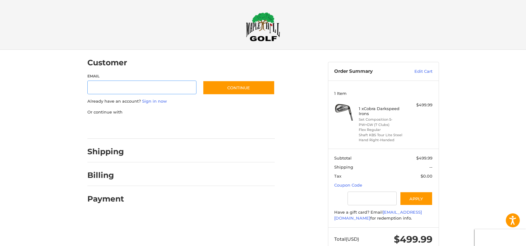
scroll to position [1, 0]
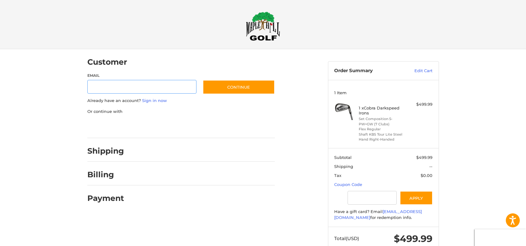
type input "**********"
click at [361, 205] on input "Gift Certificate or Coupon Code" at bounding box center [371, 198] width 49 height 14
click at [420, 205] on button "Apply" at bounding box center [416, 198] width 33 height 14
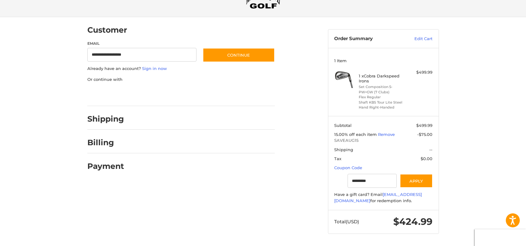
scroll to position [55, 0]
click at [508, 246] on div at bounding box center [263, 246] width 526 height 0
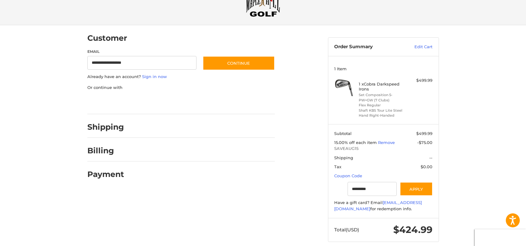
scroll to position [24, 0]
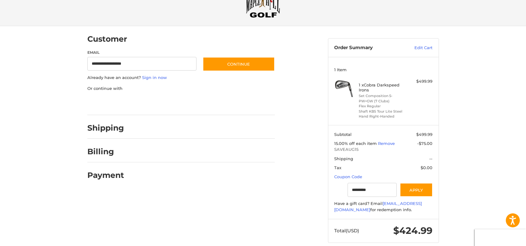
type input "*********"
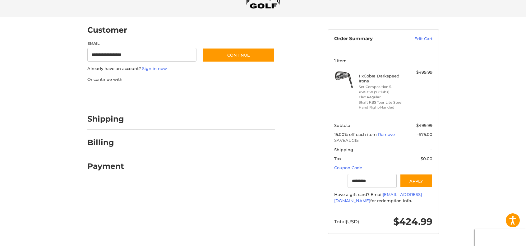
scroll to position [0, 0]
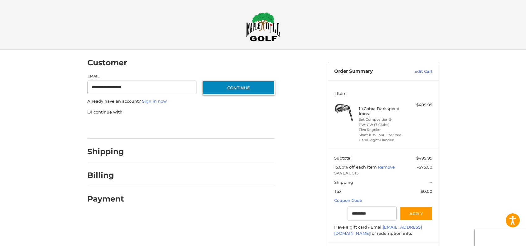
click at [267, 89] on button "Continue" at bounding box center [239, 87] width 72 height 14
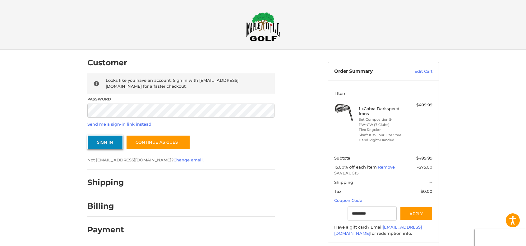
click at [99, 138] on button "Sign In" at bounding box center [105, 142] width 36 height 14
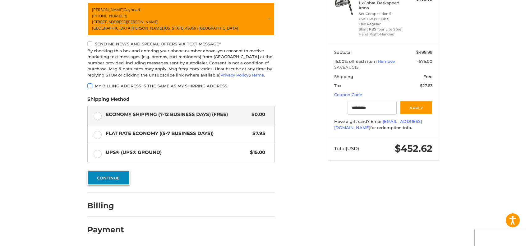
scroll to position [106, 0]
click at [110, 181] on button "Continue" at bounding box center [108, 178] width 42 height 14
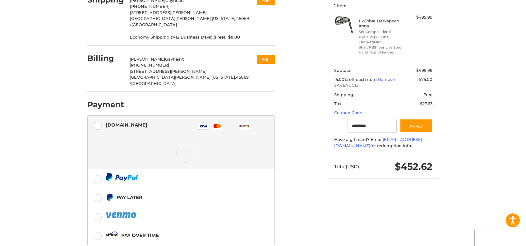
scroll to position [82, 0]
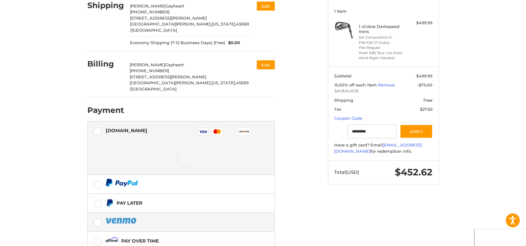
click at [125, 217] on img at bounding box center [122, 221] width 32 height 8
click at [96, 213] on label at bounding box center [181, 222] width 187 height 19
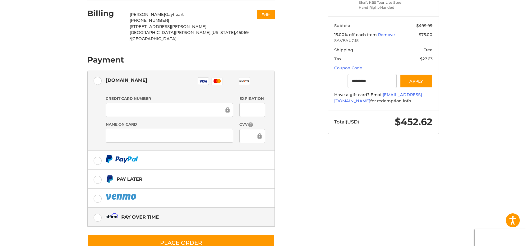
scroll to position [139, 0]
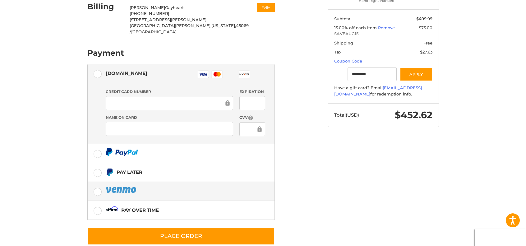
click at [98, 182] on label at bounding box center [181, 191] width 187 height 19
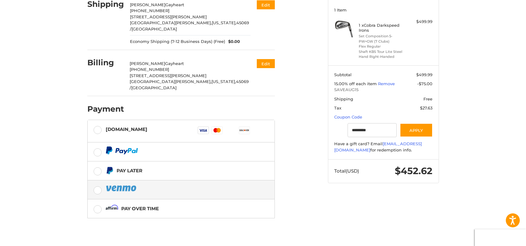
scroll to position [83, 0]
